Goal: Task Accomplishment & Management: Use online tool/utility

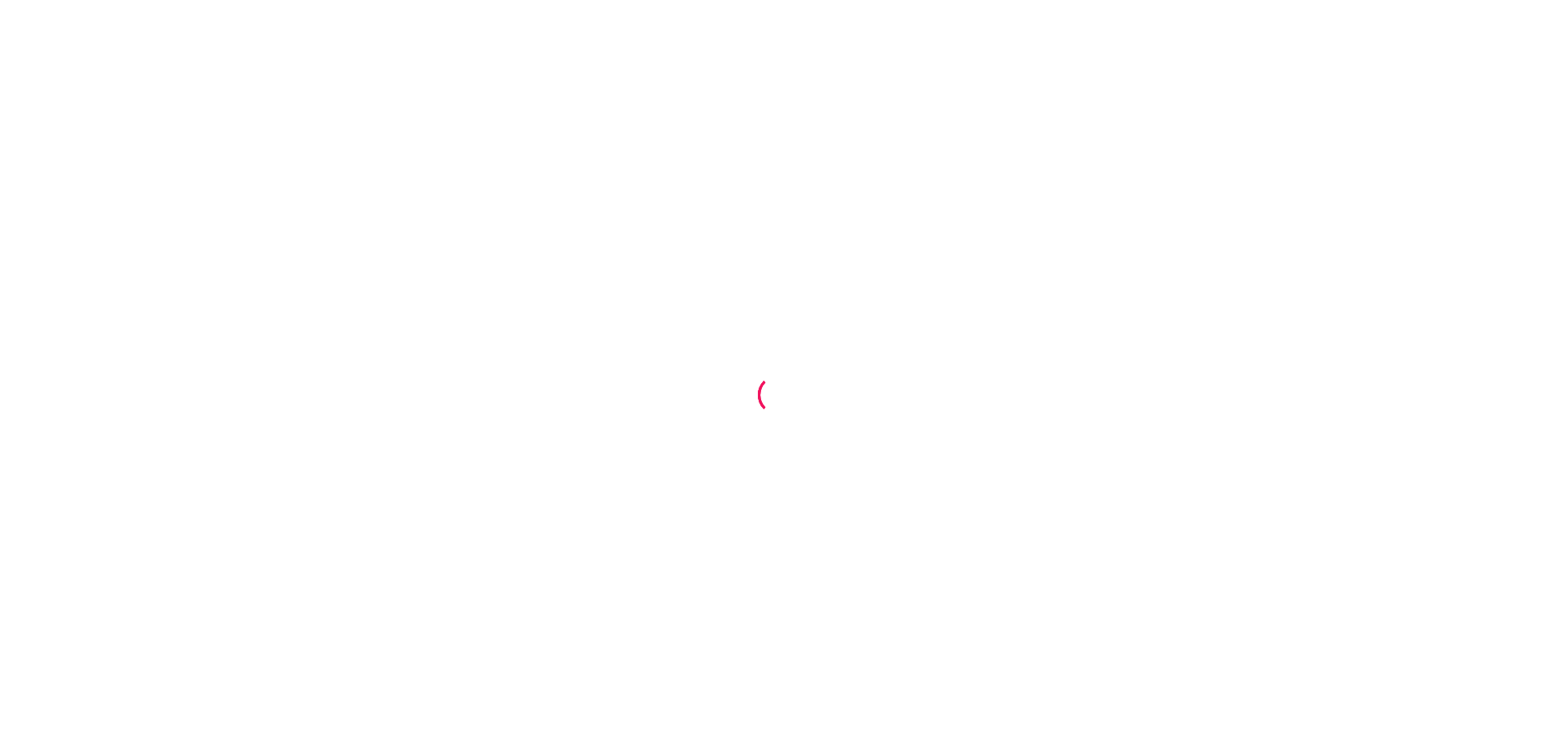
click at [826, 303] on div at bounding box center [784, 372] width 1568 height 745
